Goal: Ask a question

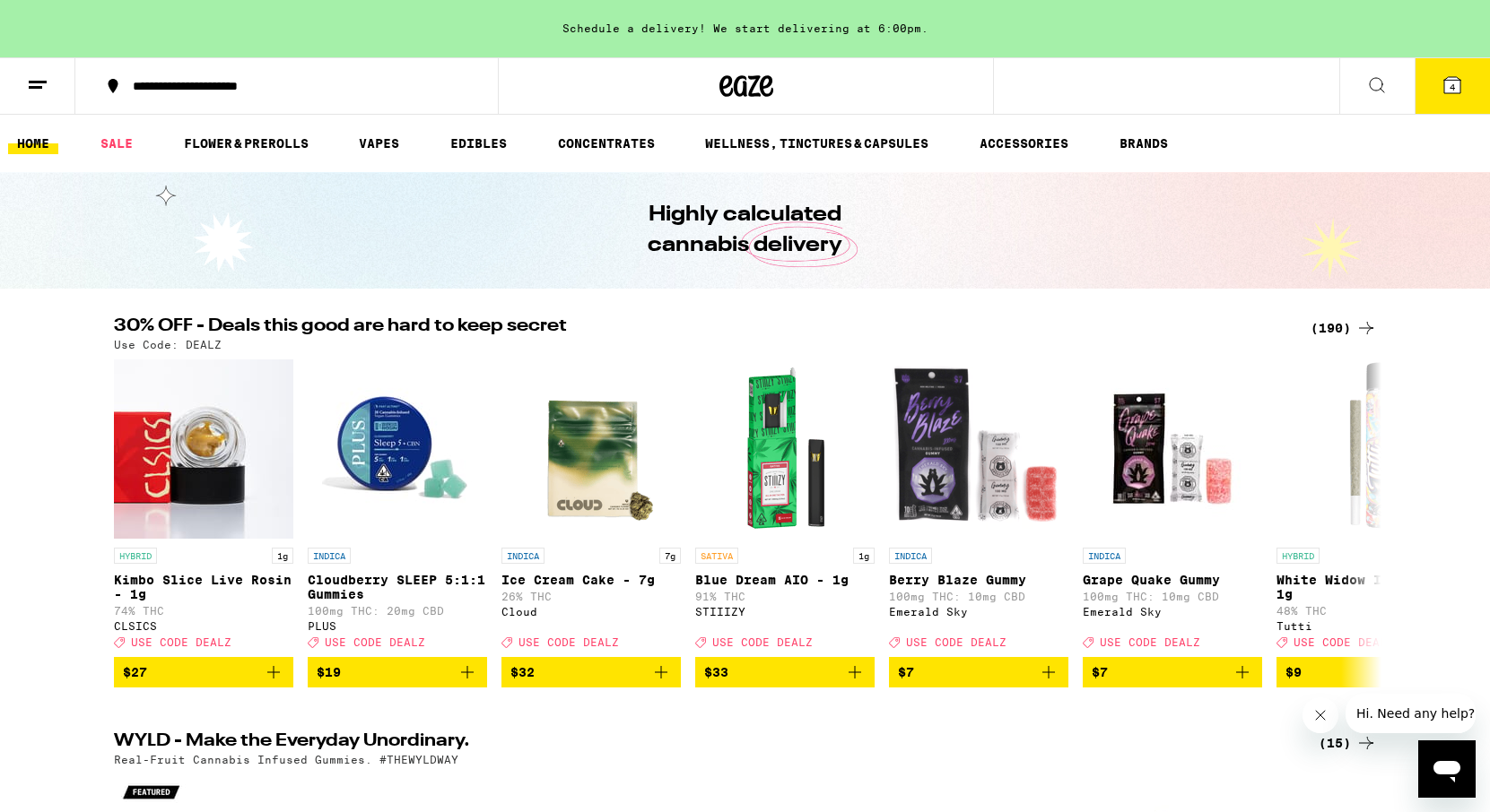
click at [1370, 101] on button at bounding box center [1377, 86] width 75 height 56
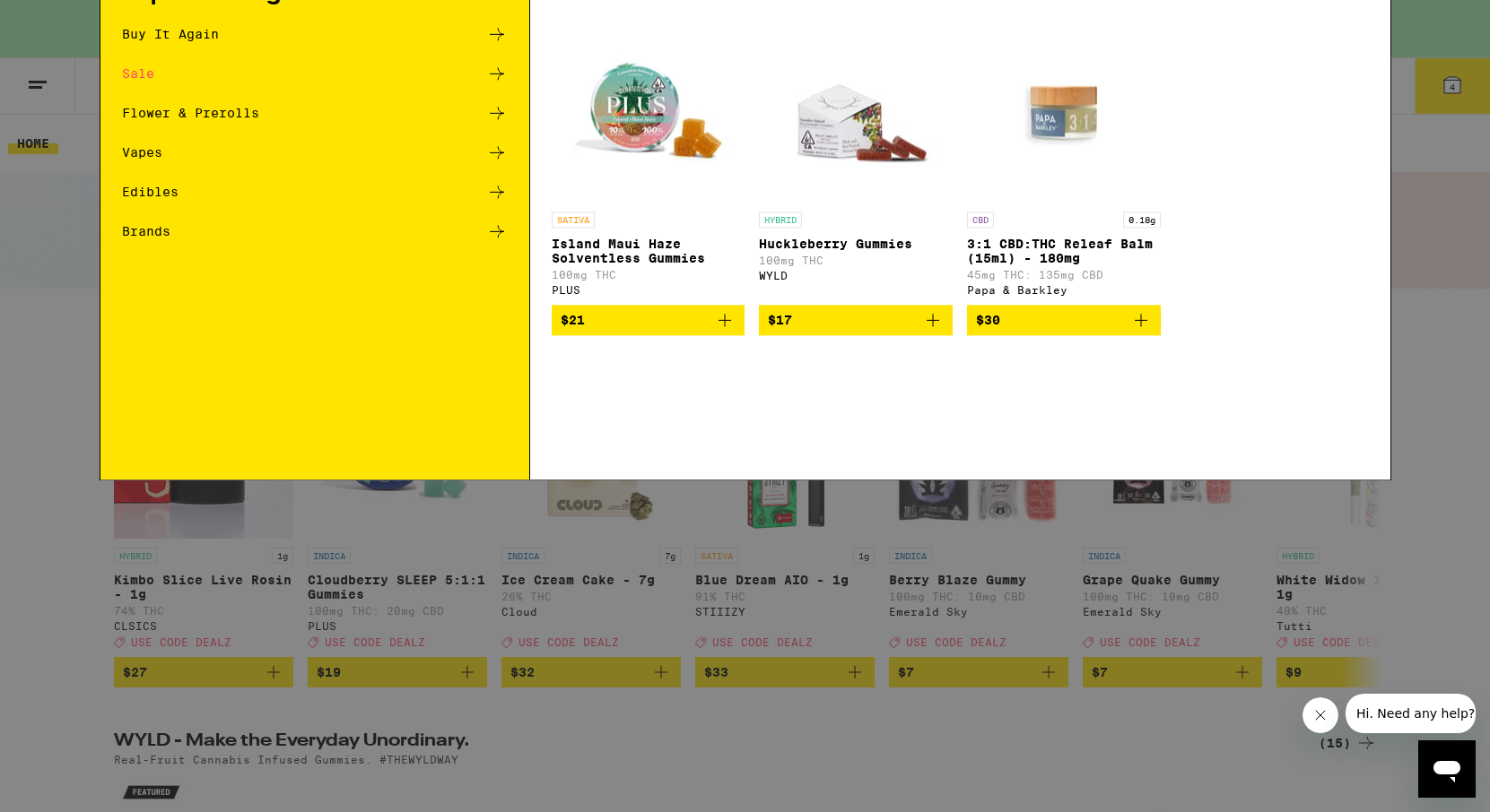
click at [1446, 235] on div "Search for Products Popular Categories Buy It Again Sale Flower & Prerolls Vape…" at bounding box center [745, 406] width 1490 height 812
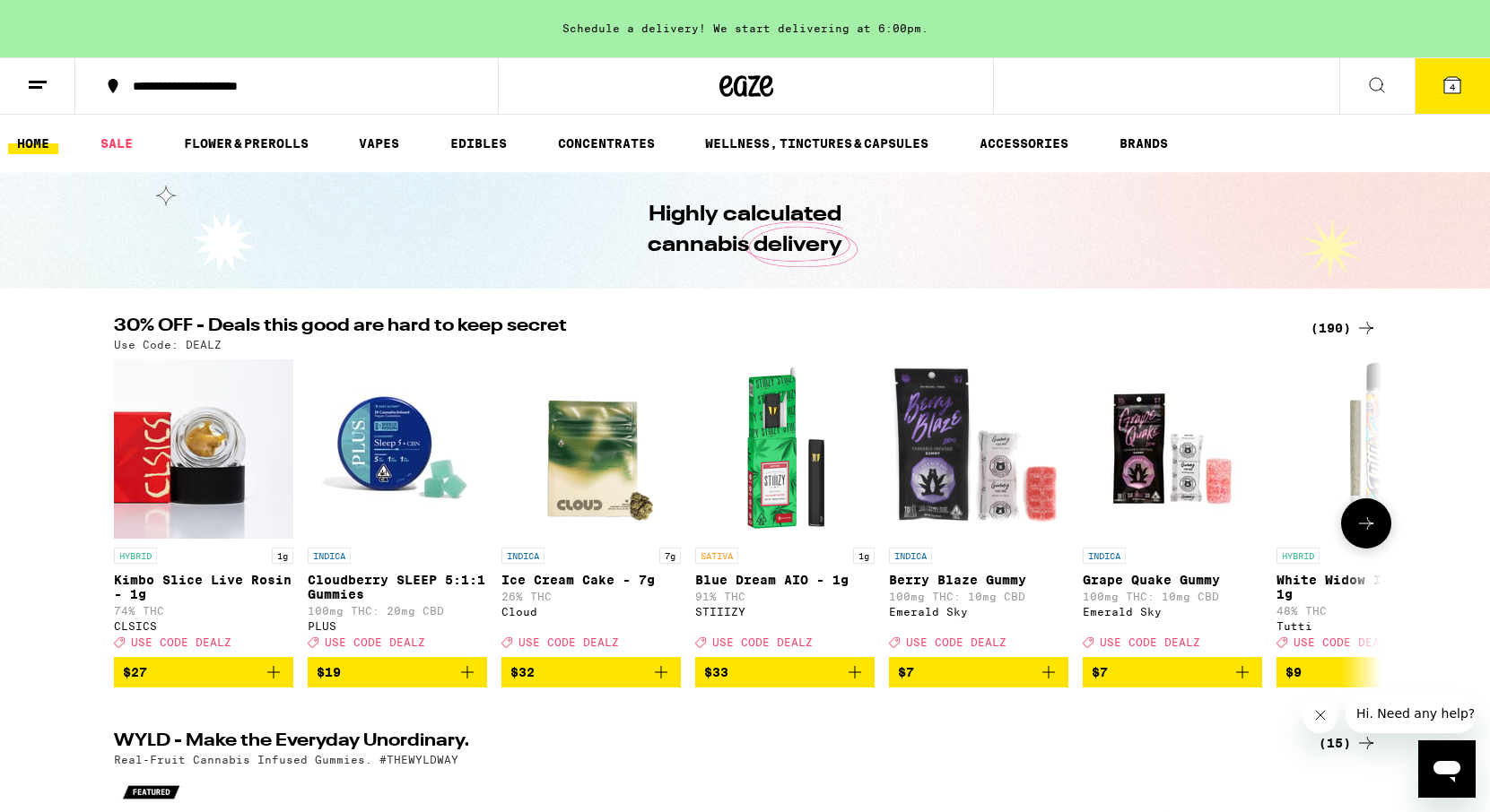
scroll to position [19, 0]
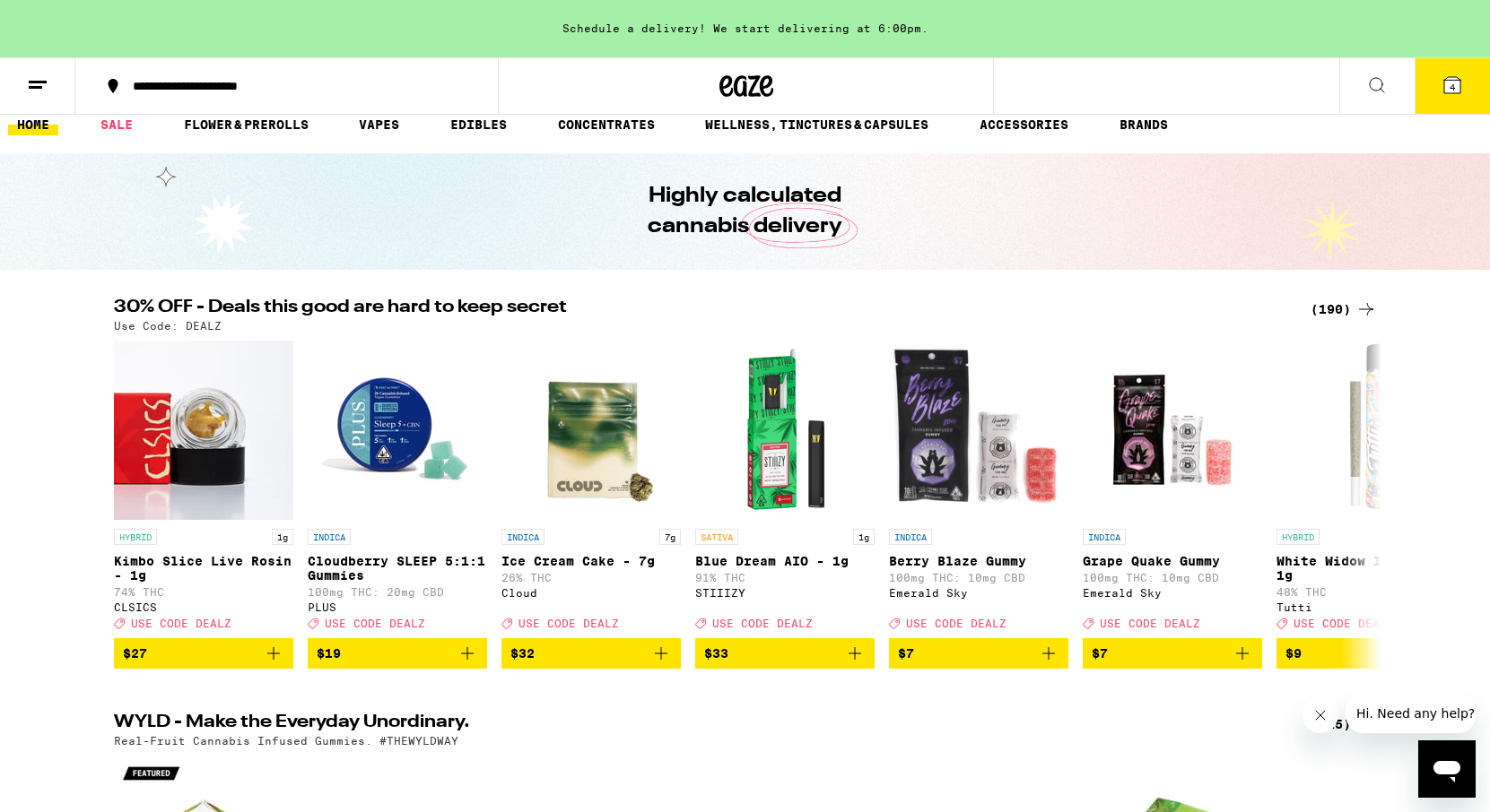
click at [1444, 722] on button "Hi. Need any help?" at bounding box center [1415, 714] width 140 height 40
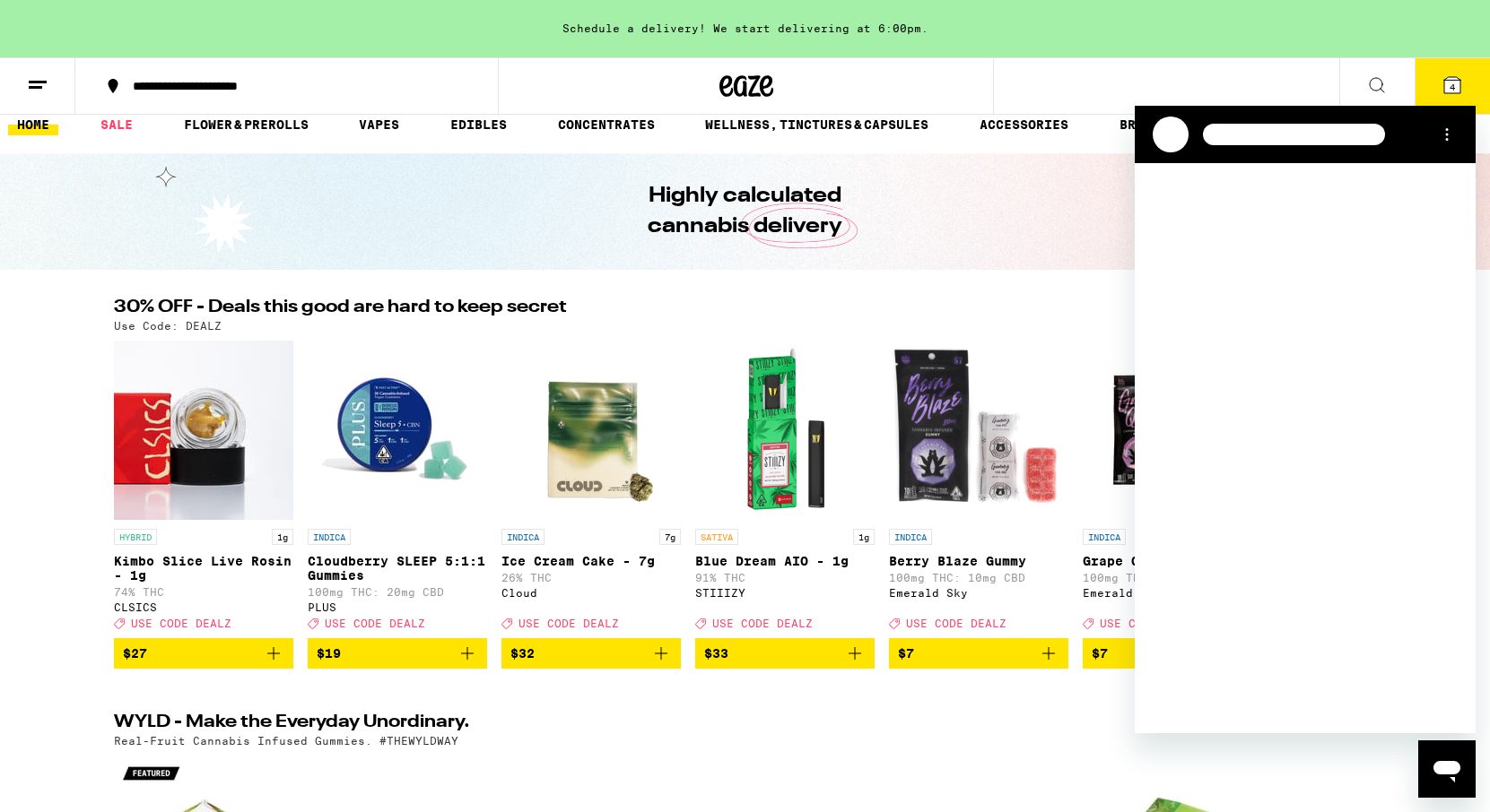
scroll to position [0, 0]
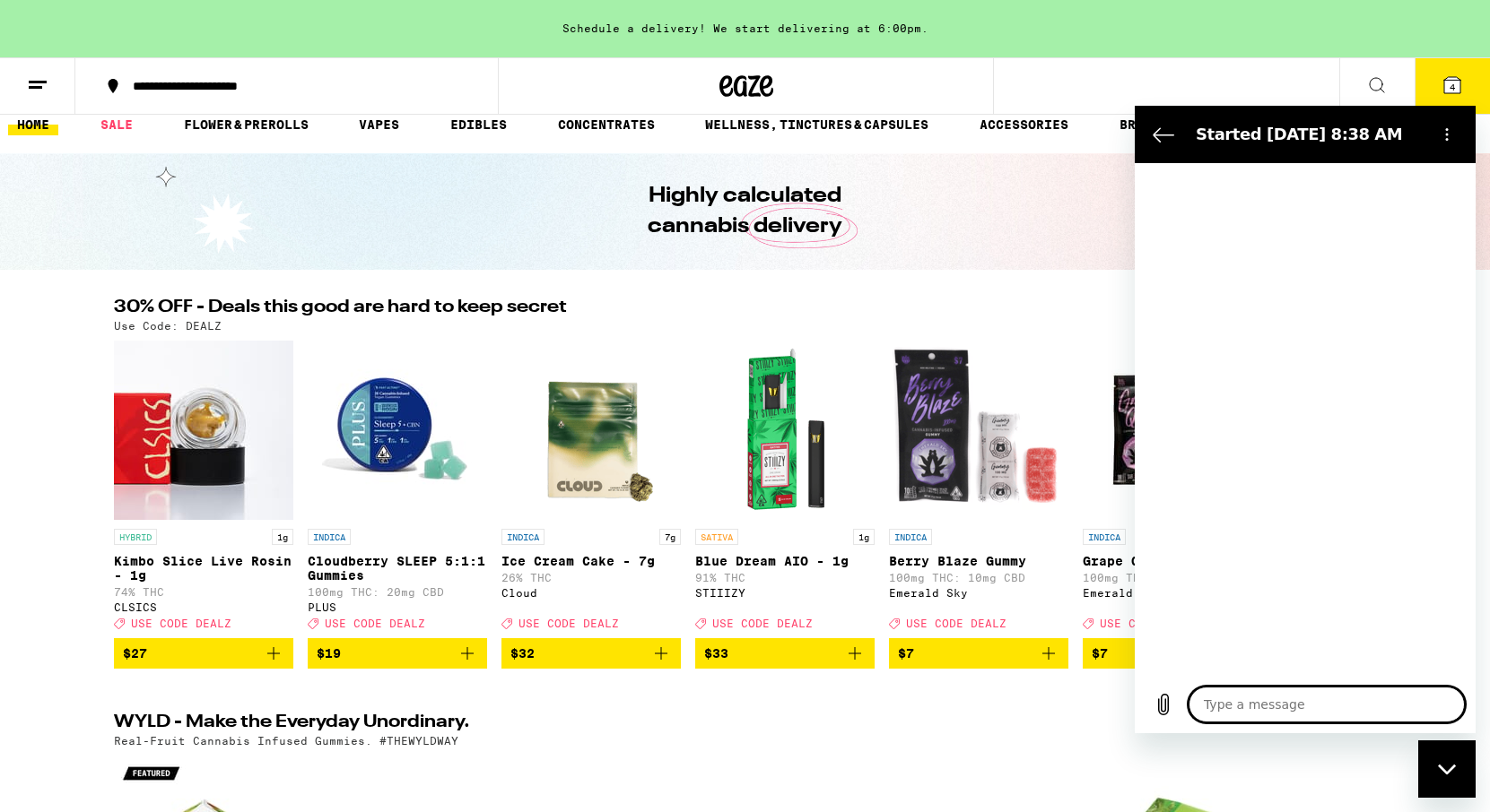
type textarea "x"
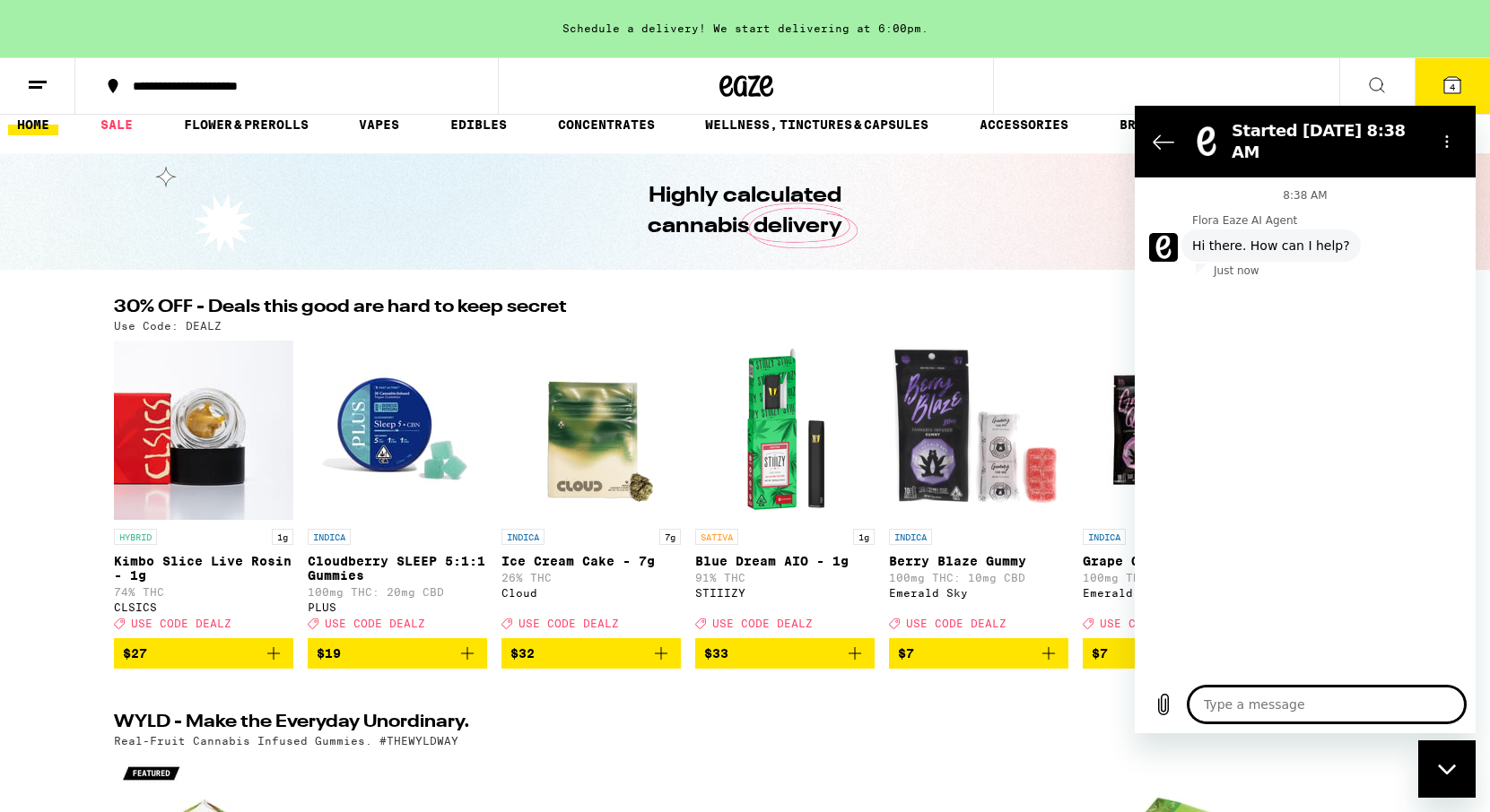
click at [1254, 694] on textarea at bounding box center [1326, 704] width 276 height 36
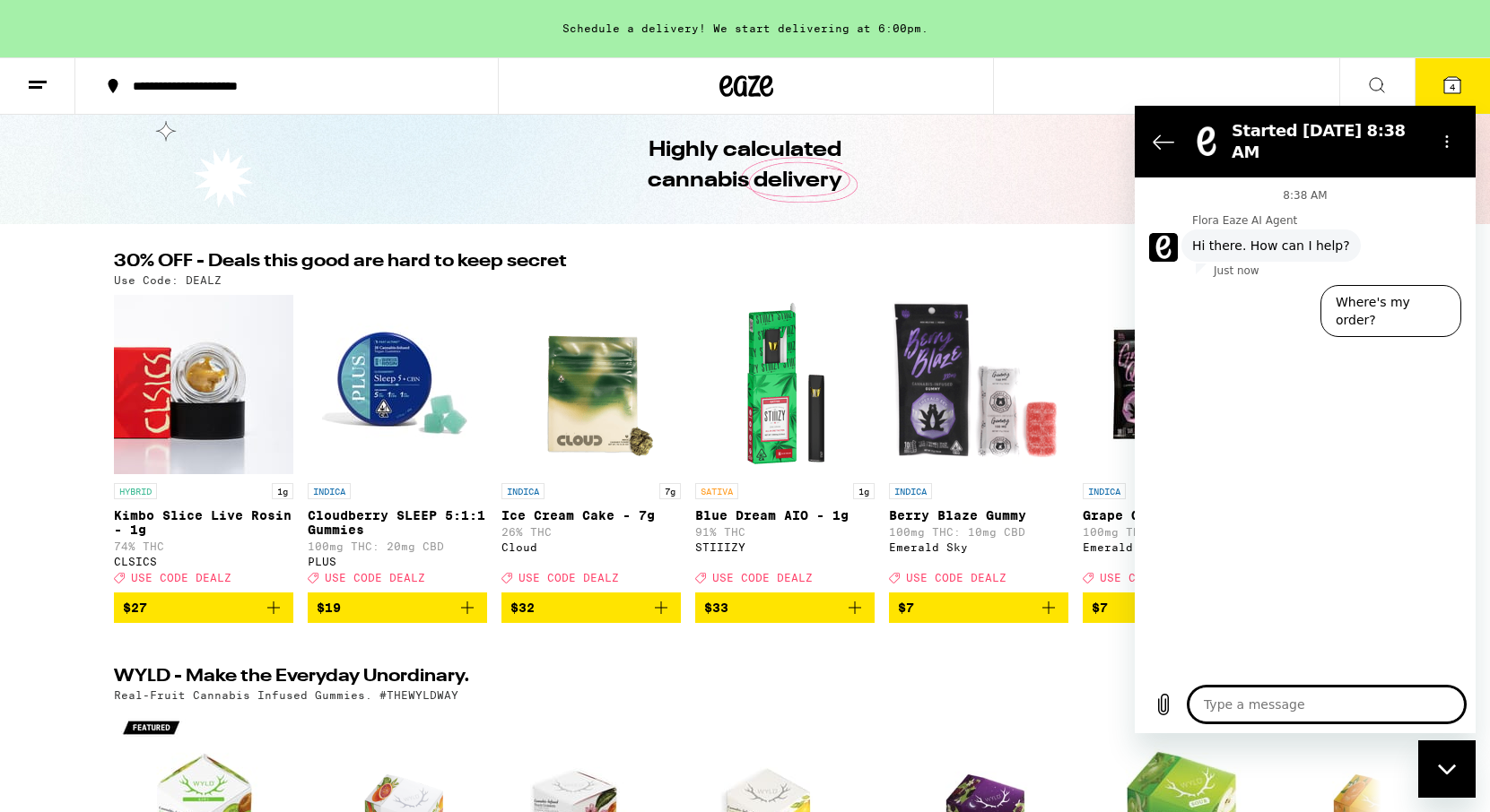
scroll to position [84, 0]
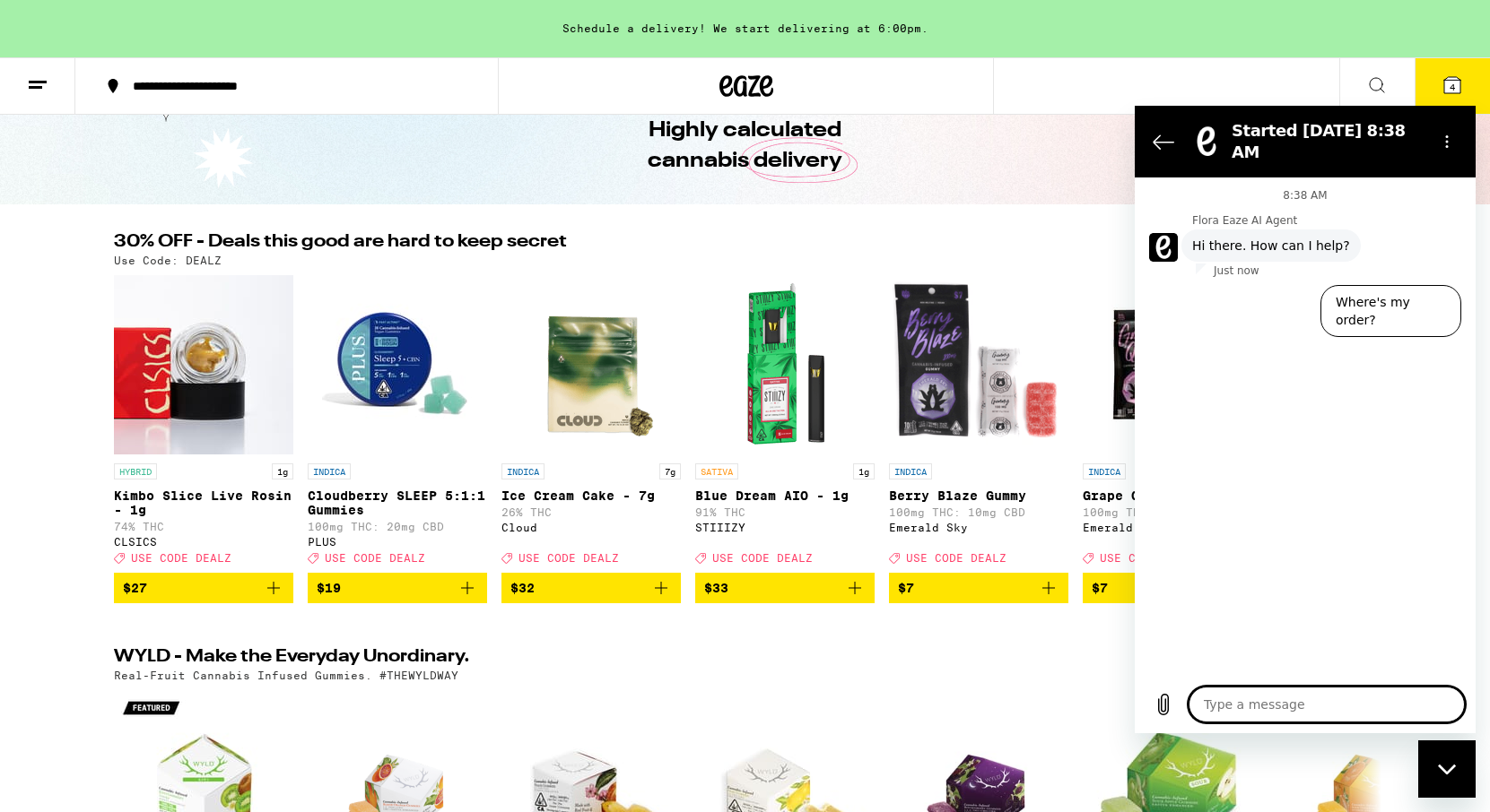
type textarea "a"
type textarea "x"
type textarea "ag"
type textarea "x"
type textarea "age"
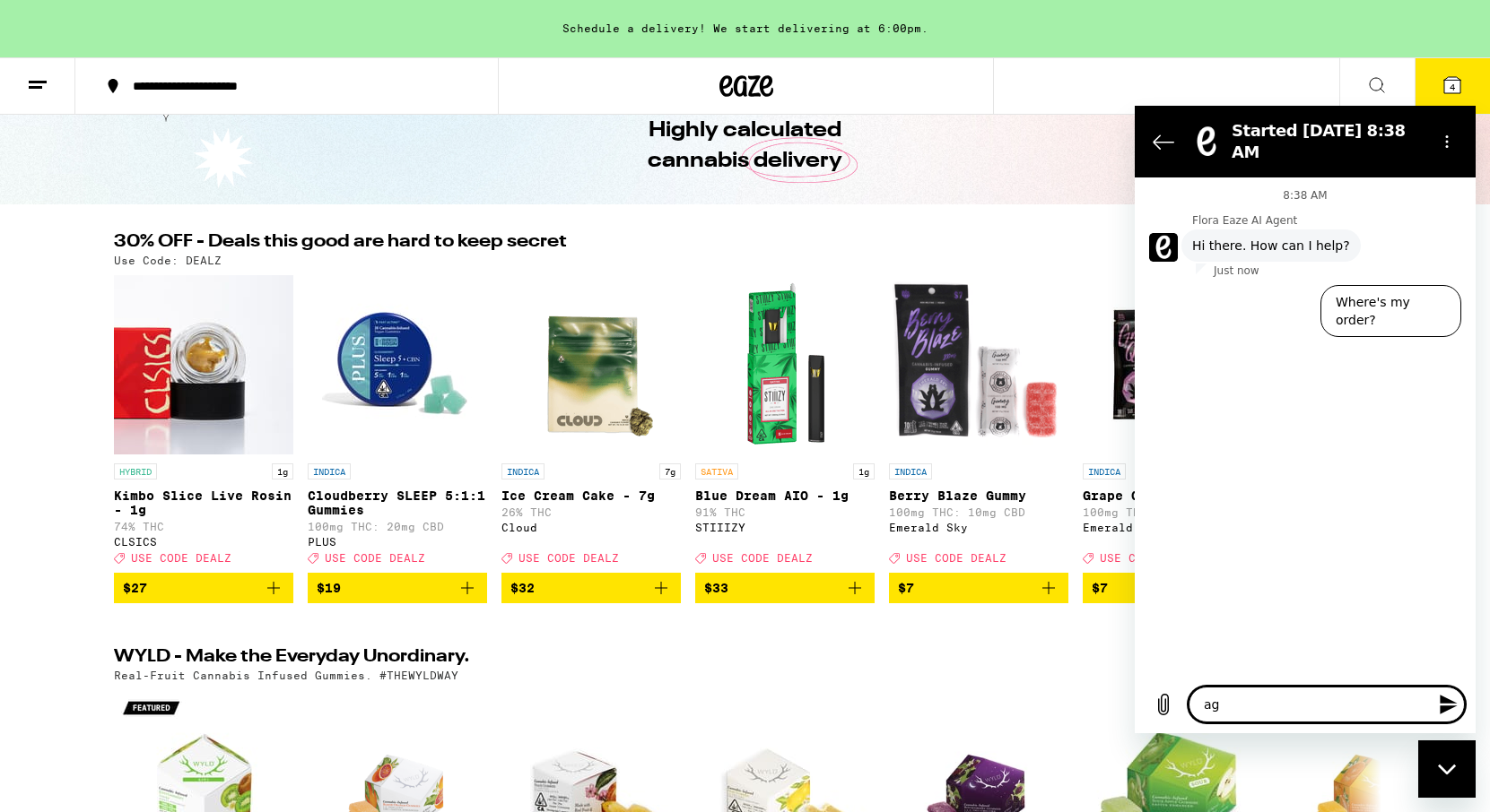
type textarea "x"
type textarea "agen"
type textarea "x"
type textarea "agent"
type textarea "x"
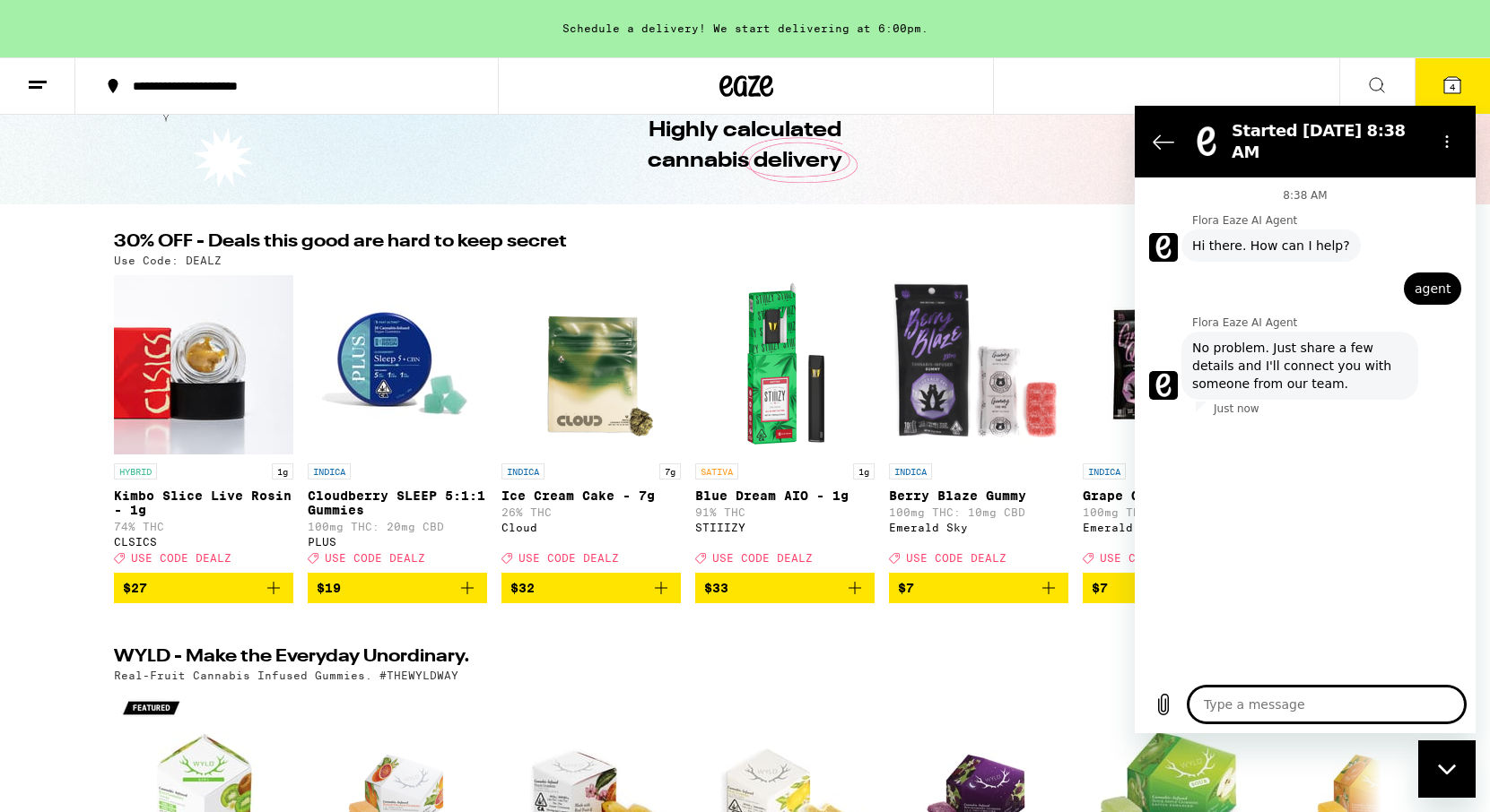
type textarea "x"
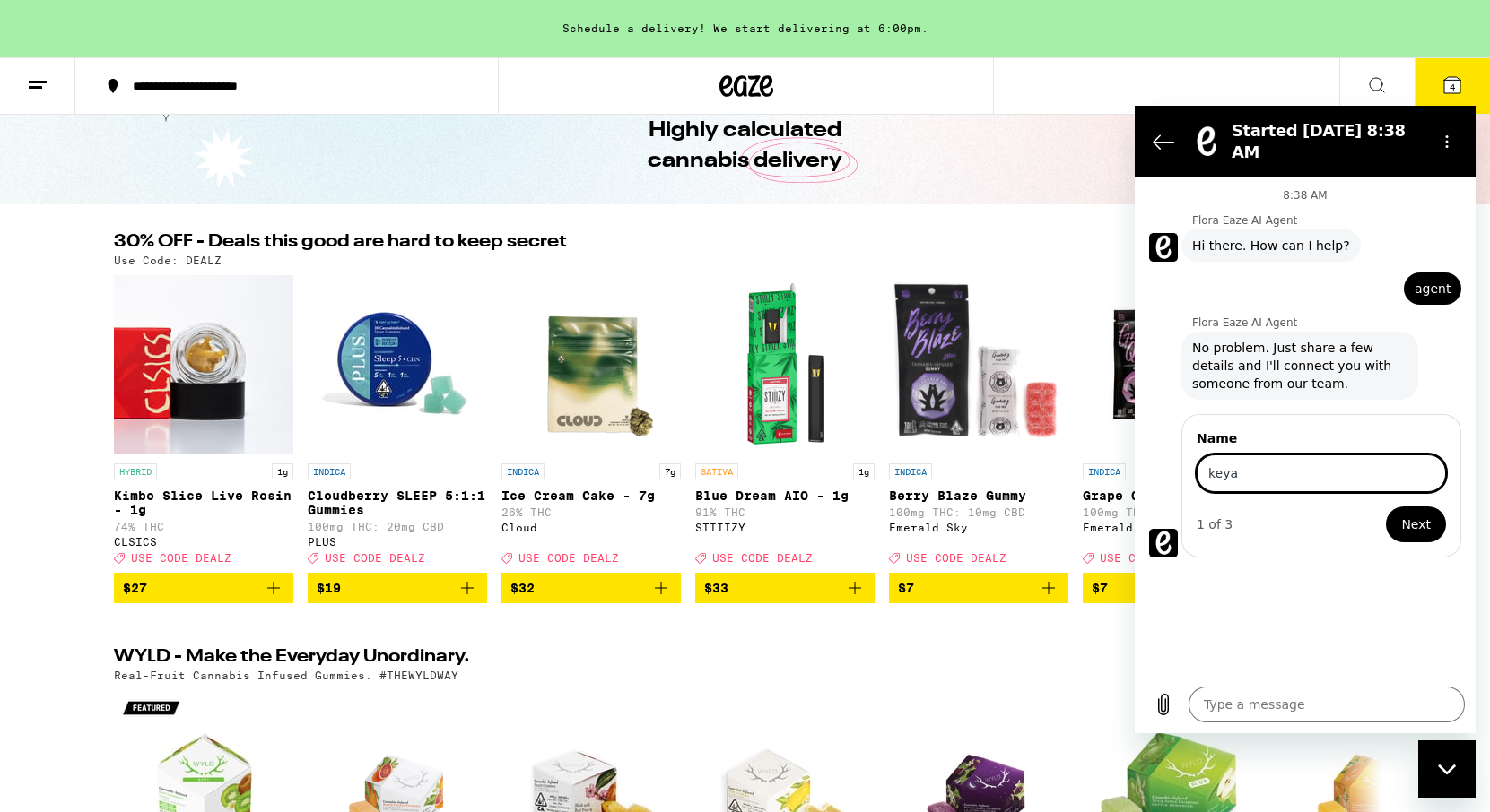
type input "keya"
click at [1386, 506] on button "Next" at bounding box center [1416, 524] width 60 height 36
type textarea "x"
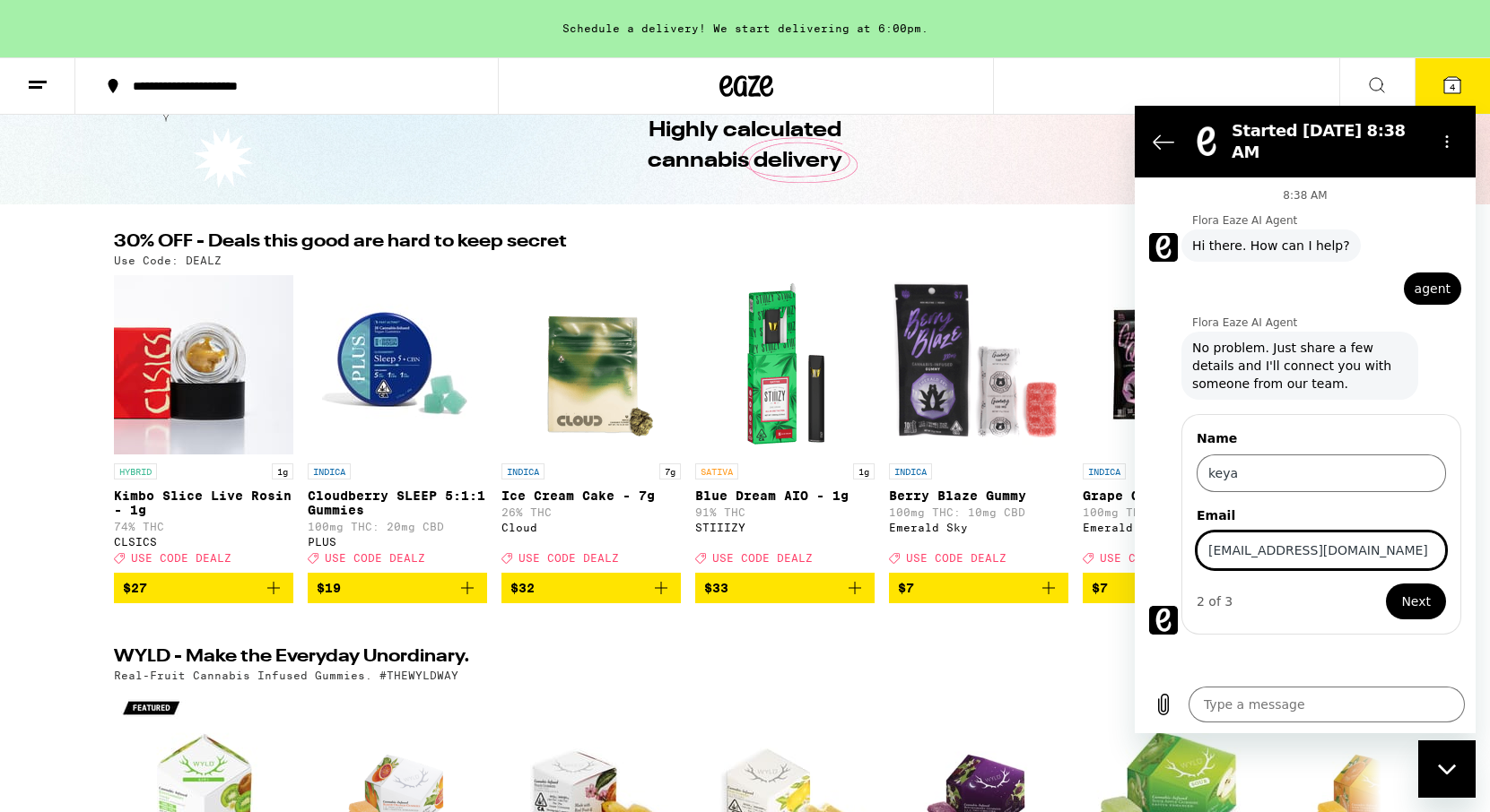
type input "[EMAIL_ADDRESS][DOMAIN_NAME]"
click at [1386, 584] on button "Next" at bounding box center [1416, 601] width 60 height 36
type textarea "x"
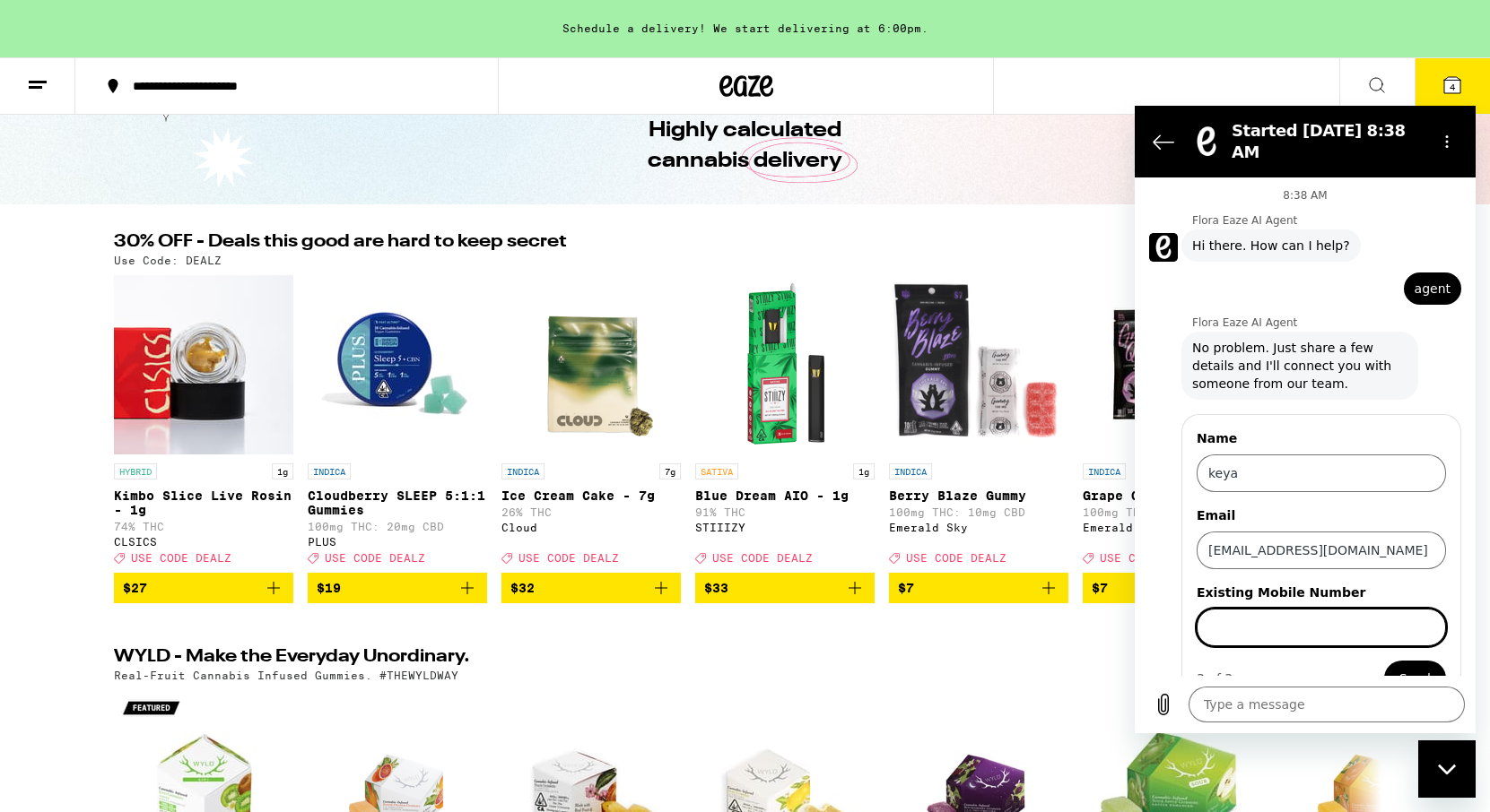
scroll to position [37, 0]
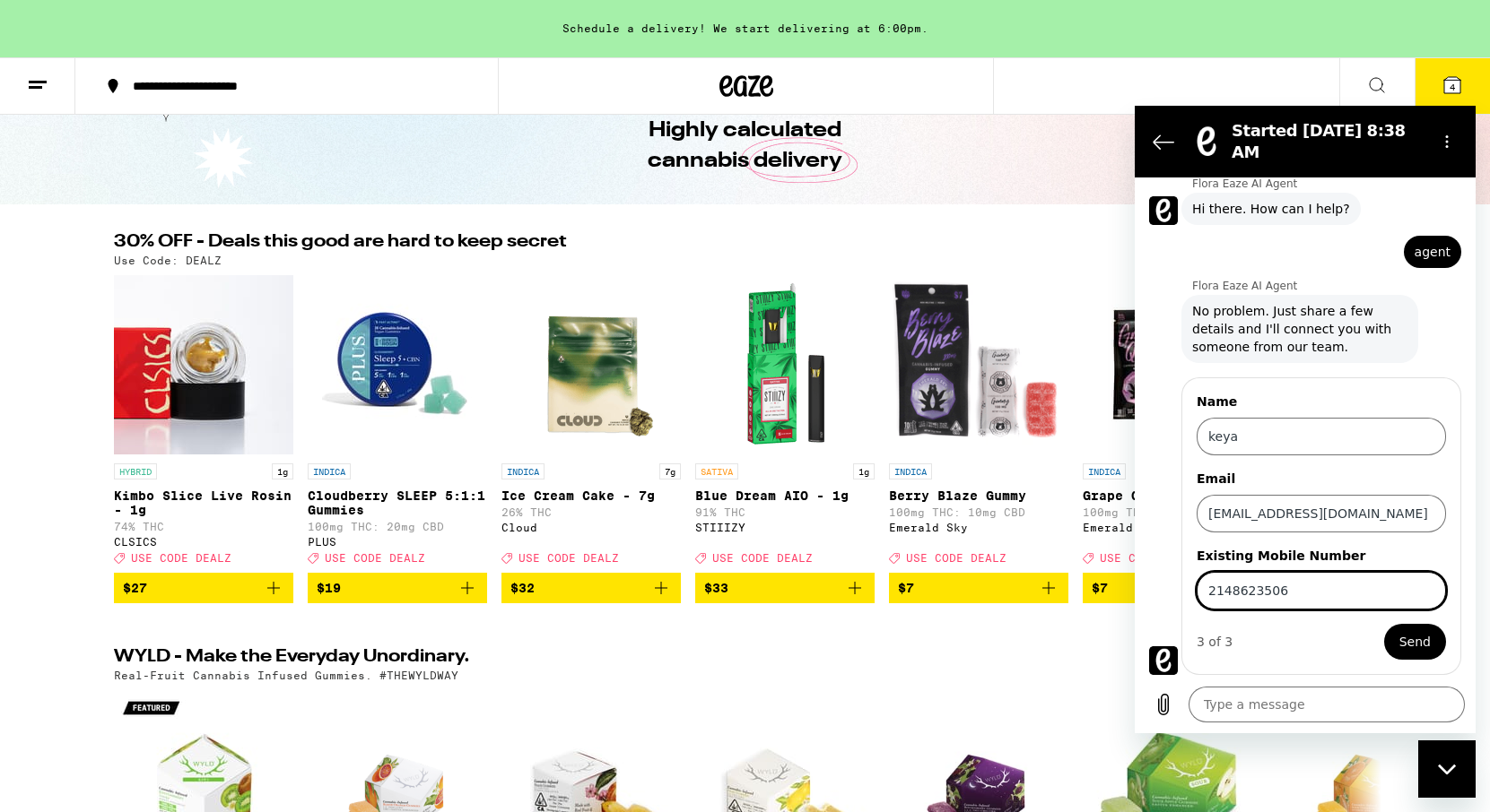
type input "2148623506"
click at [1384, 624] on button "Send" at bounding box center [1415, 642] width 62 height 36
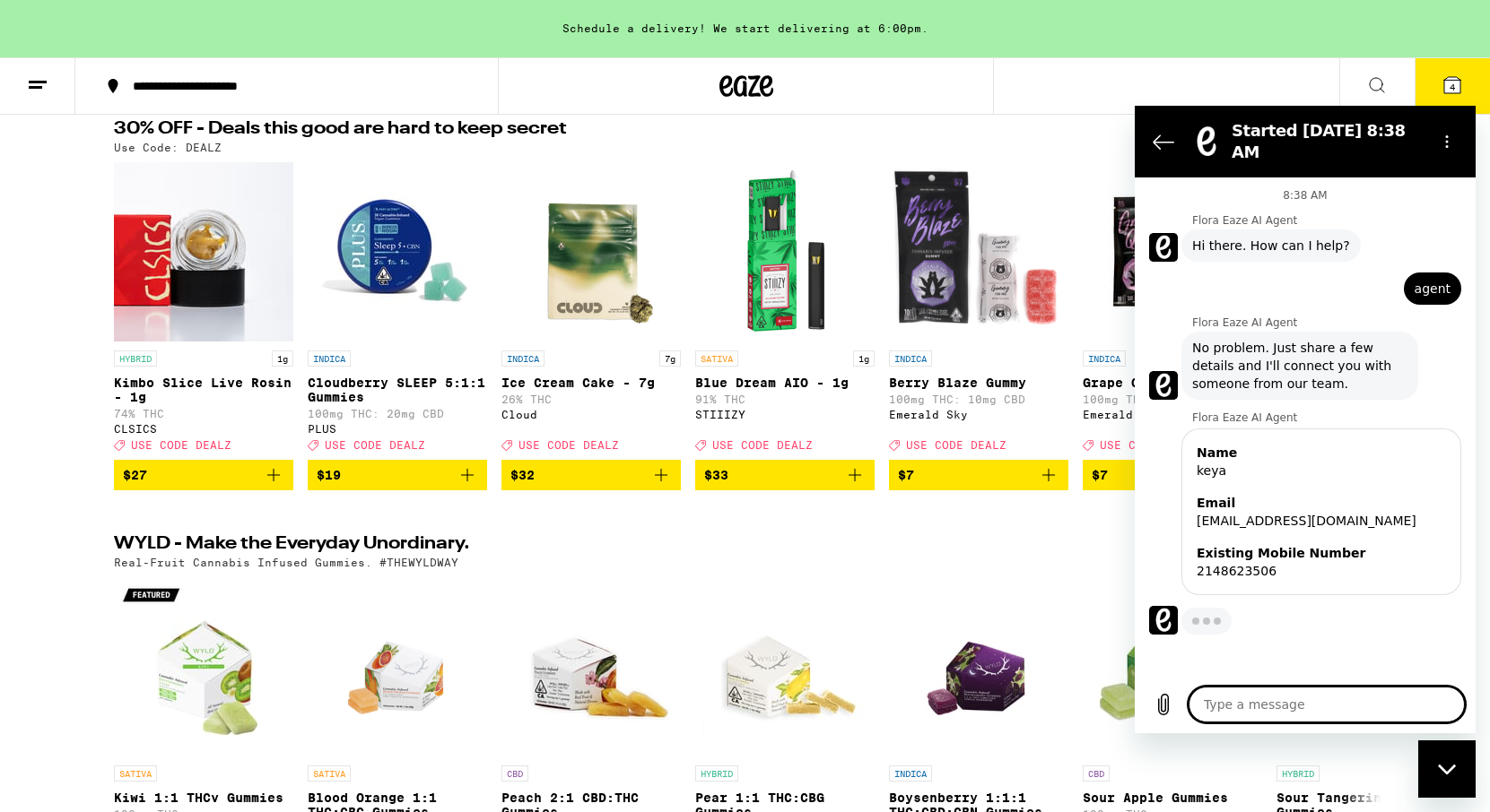
click at [1314, 701] on textarea at bounding box center [1326, 704] width 276 height 36
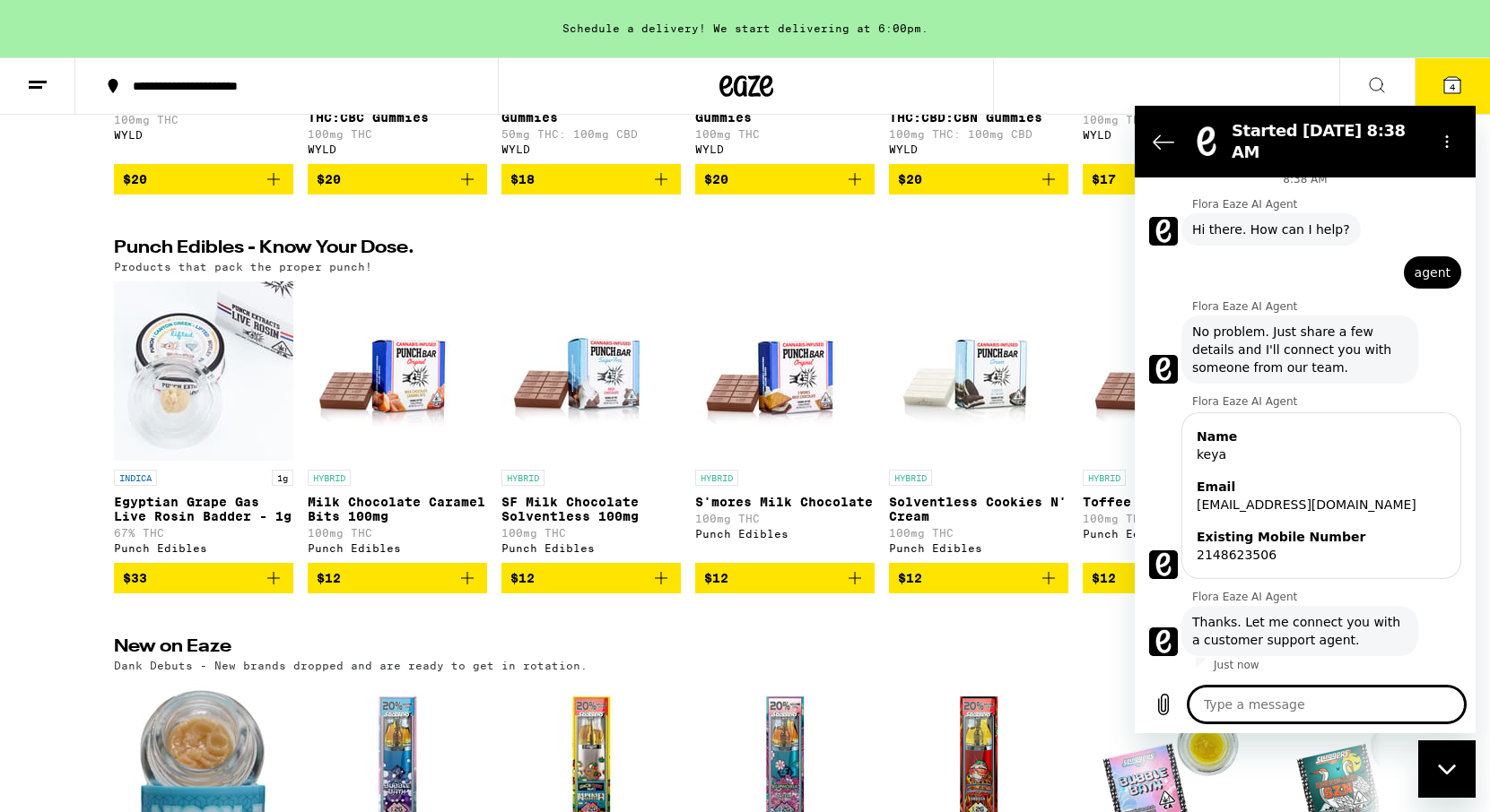
scroll to position [17, 0]
click at [1292, 690] on textarea at bounding box center [1326, 704] width 276 height 36
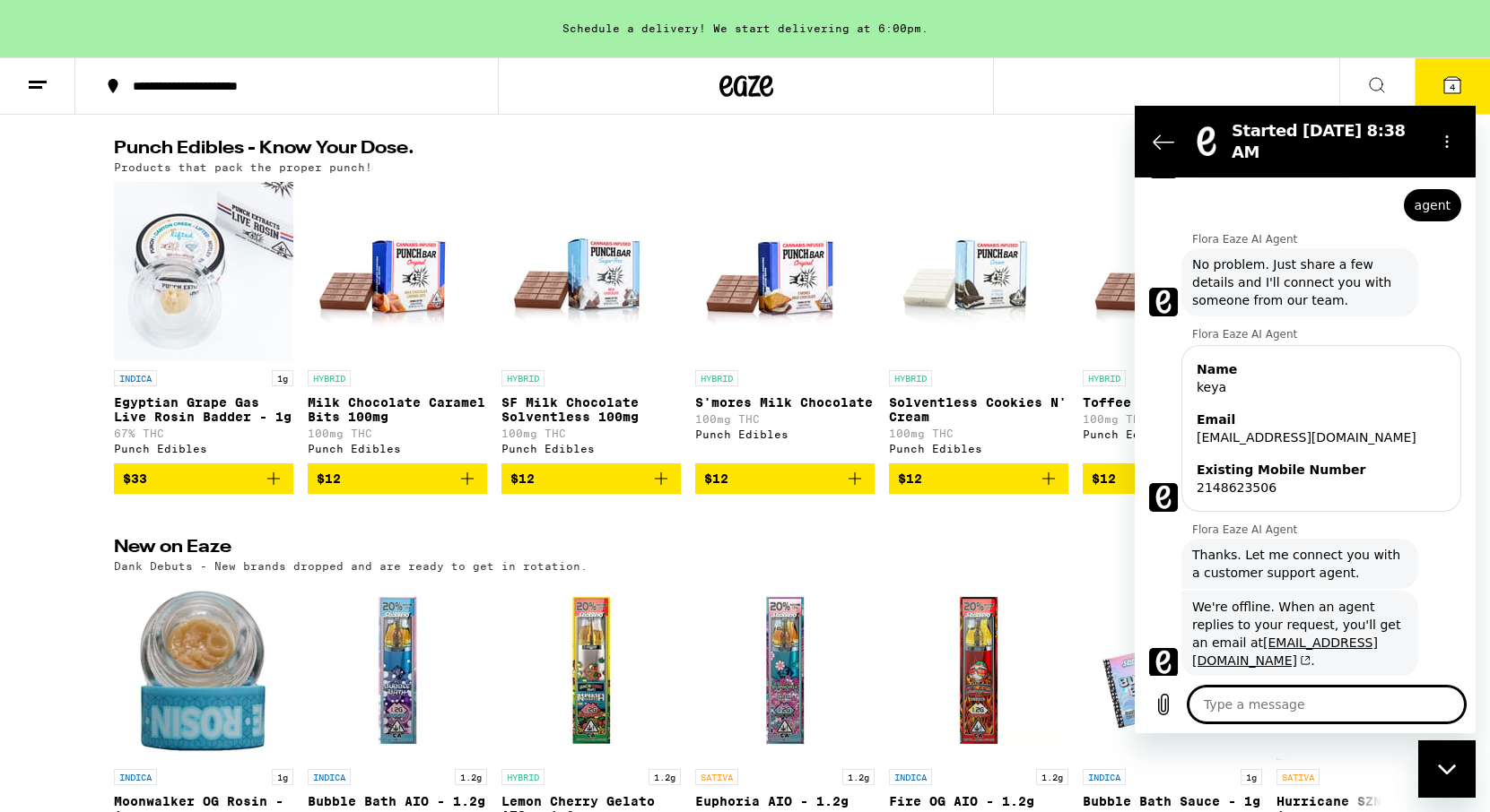
scroll to position [87, 0]
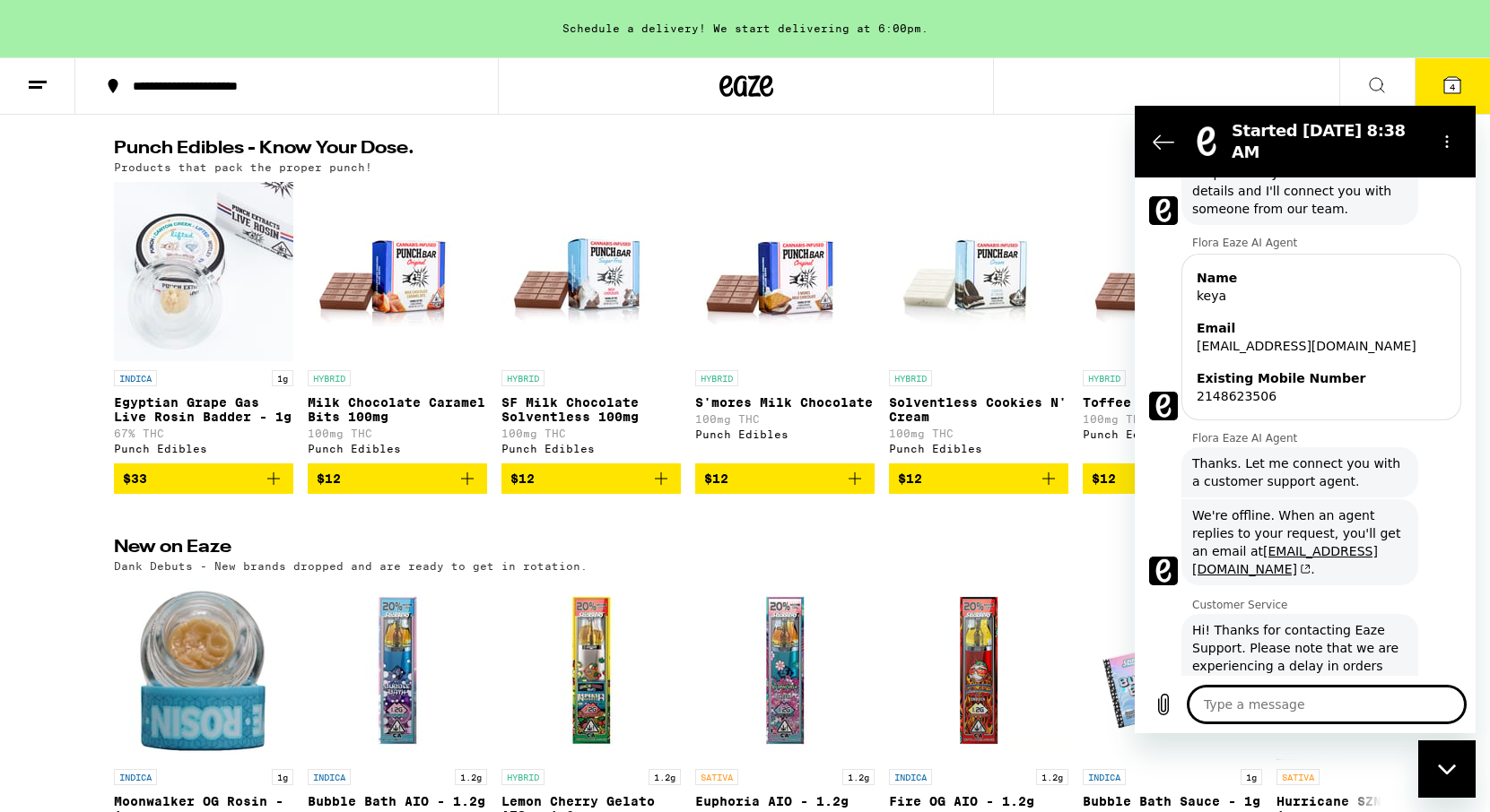
type textarea "x"
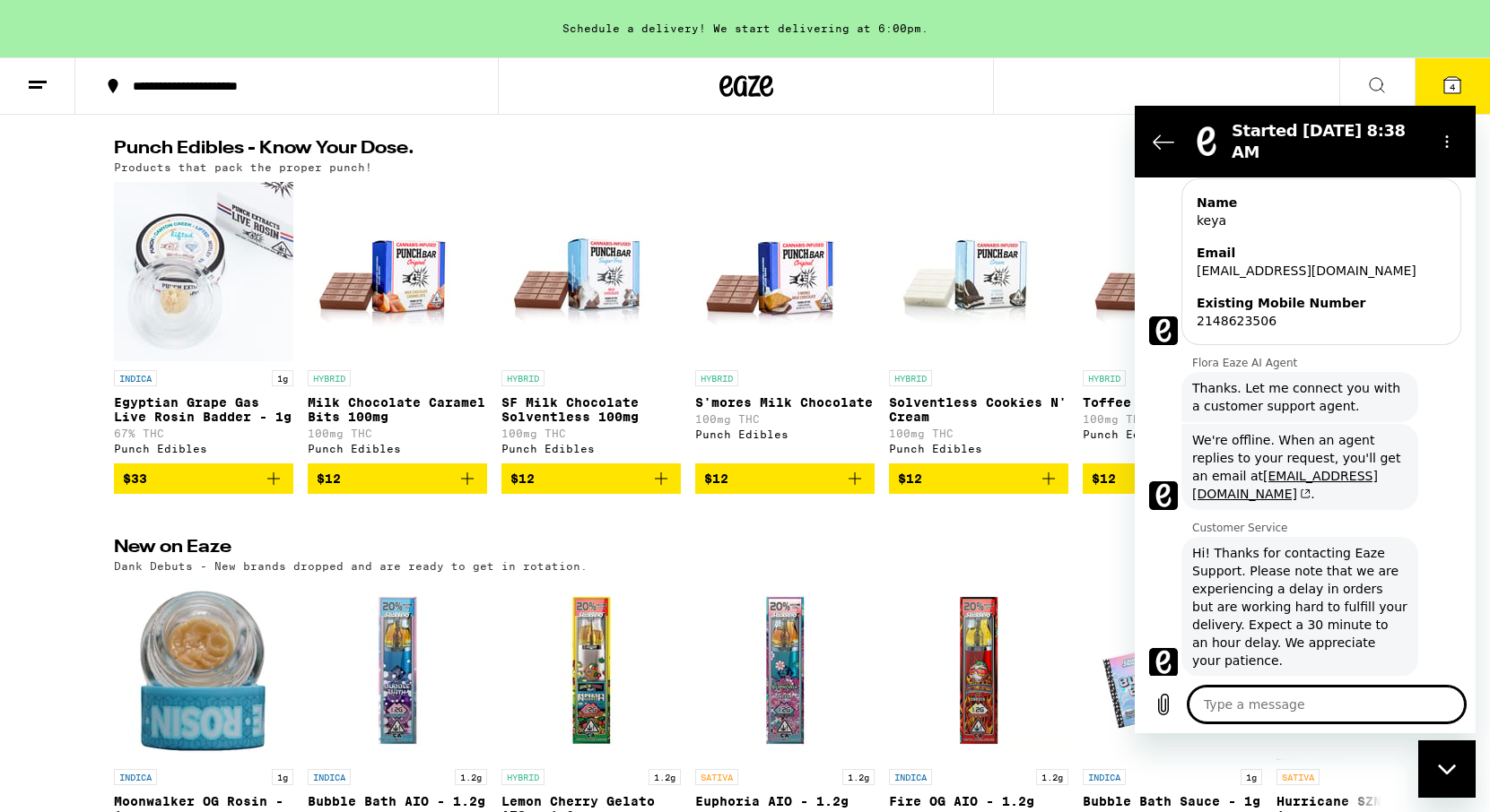
scroll to position [254, 0]
